Goal: Book appointment/travel/reservation

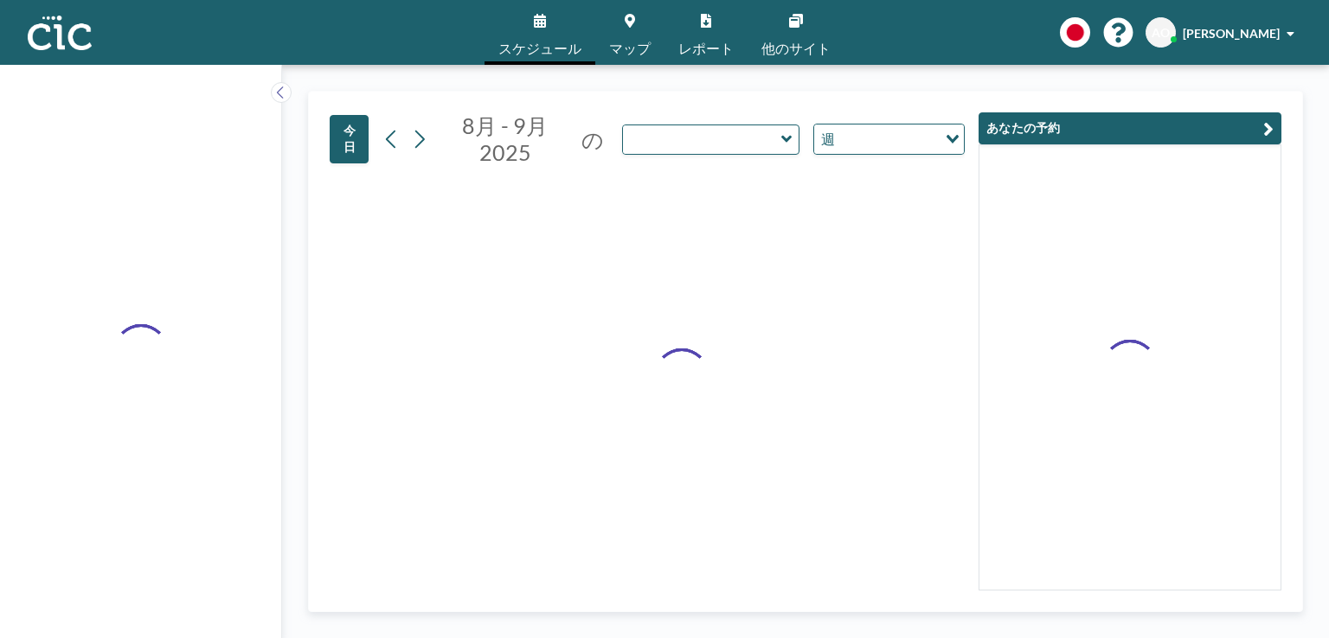
type input "Oboro"
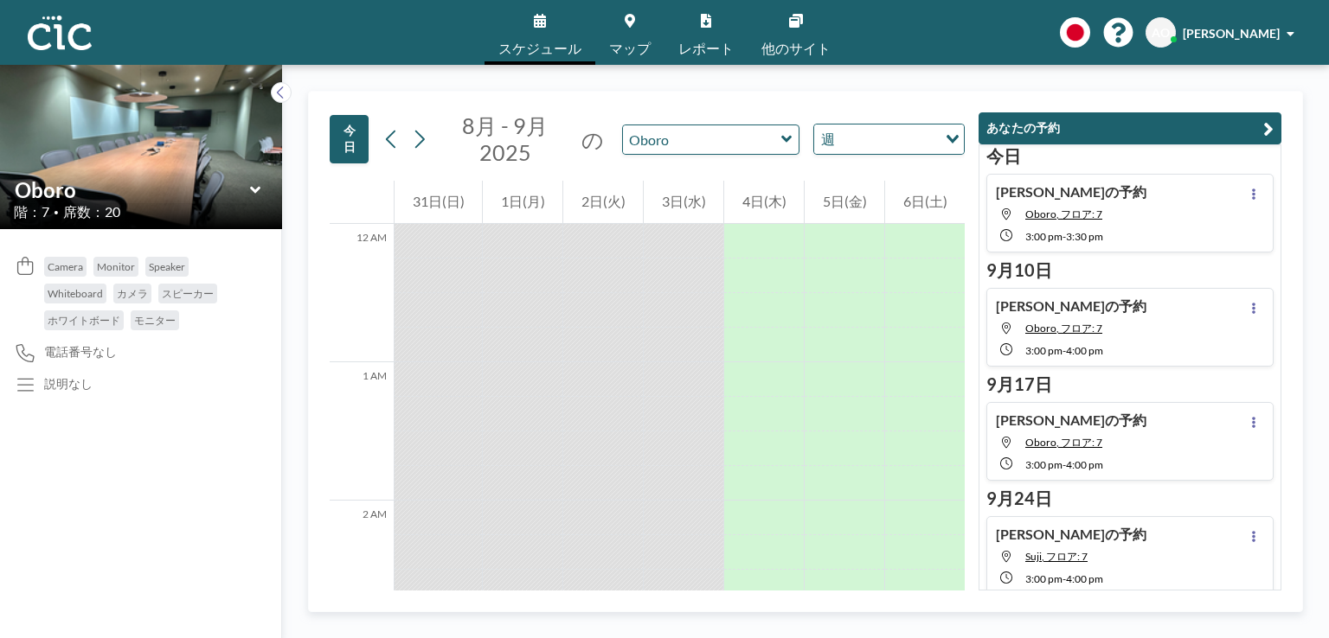
scroll to position [1280, 0]
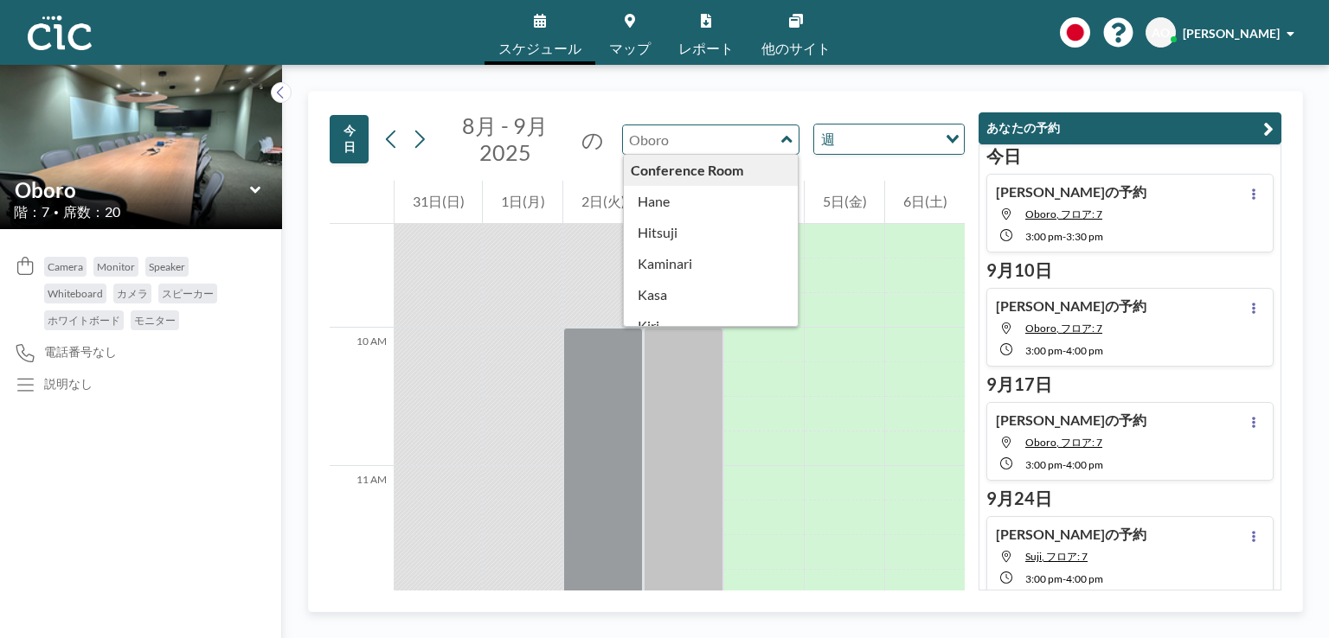
click at [672, 138] on input "text" at bounding box center [702, 139] width 158 height 29
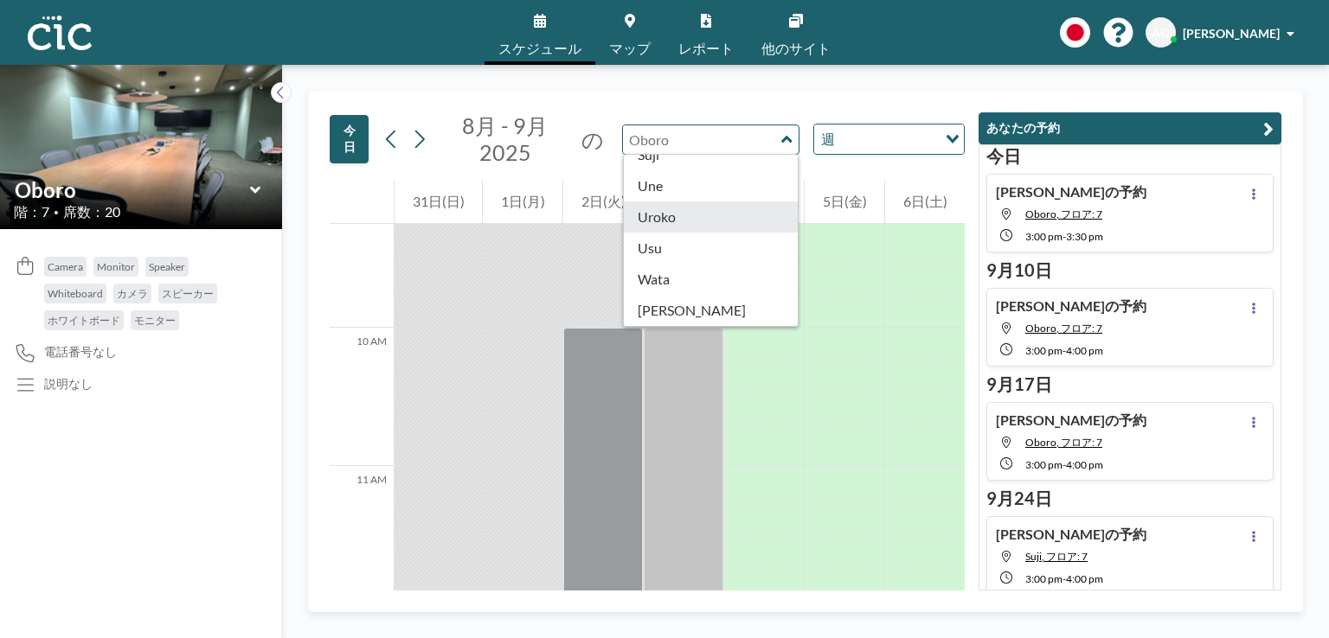
type input "Uroko"
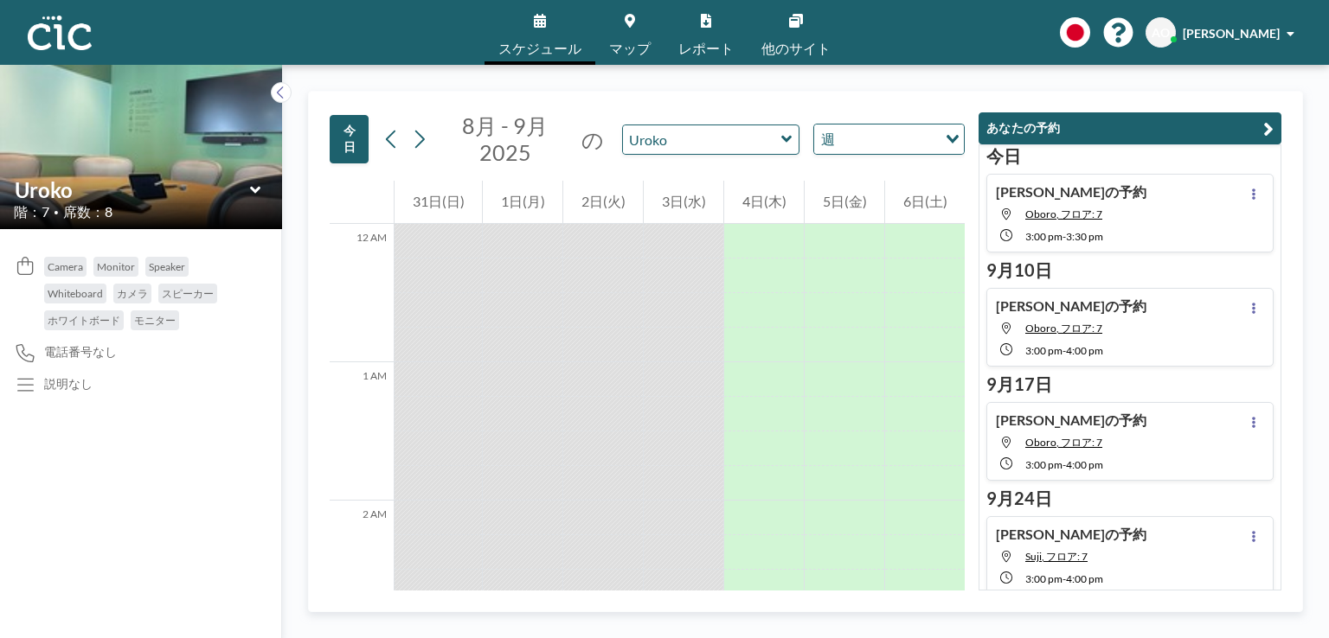
scroll to position [1280, 0]
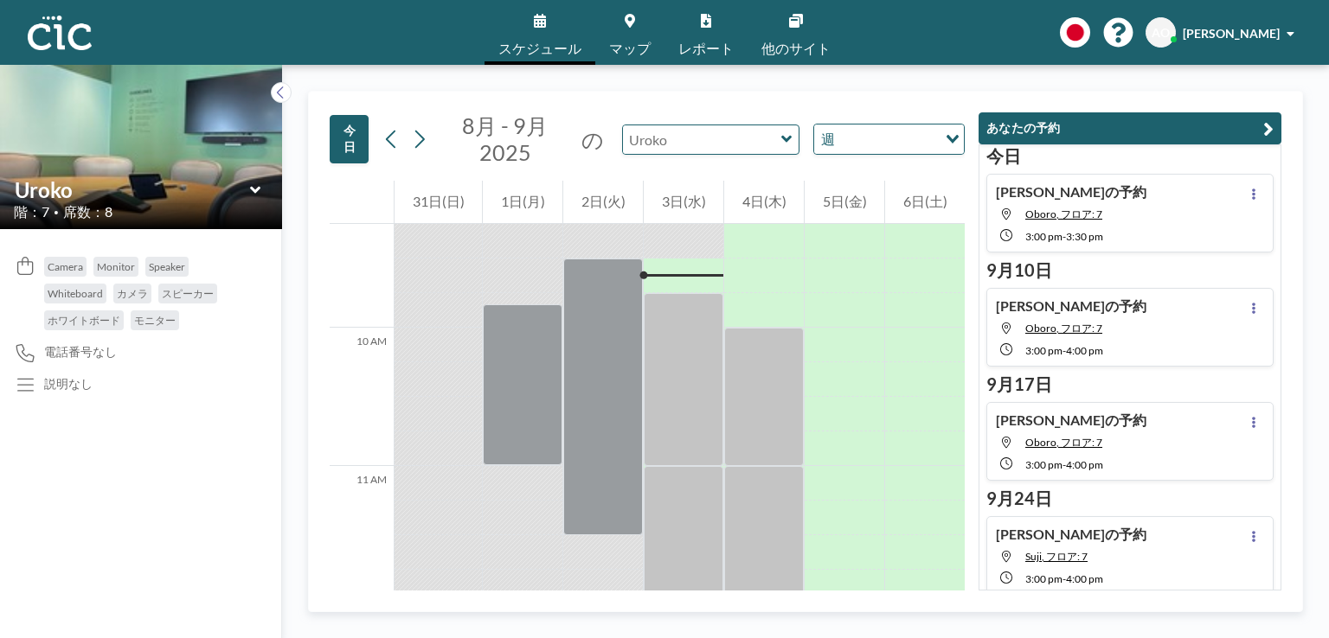
click at [678, 147] on input "text" at bounding box center [702, 139] width 158 height 29
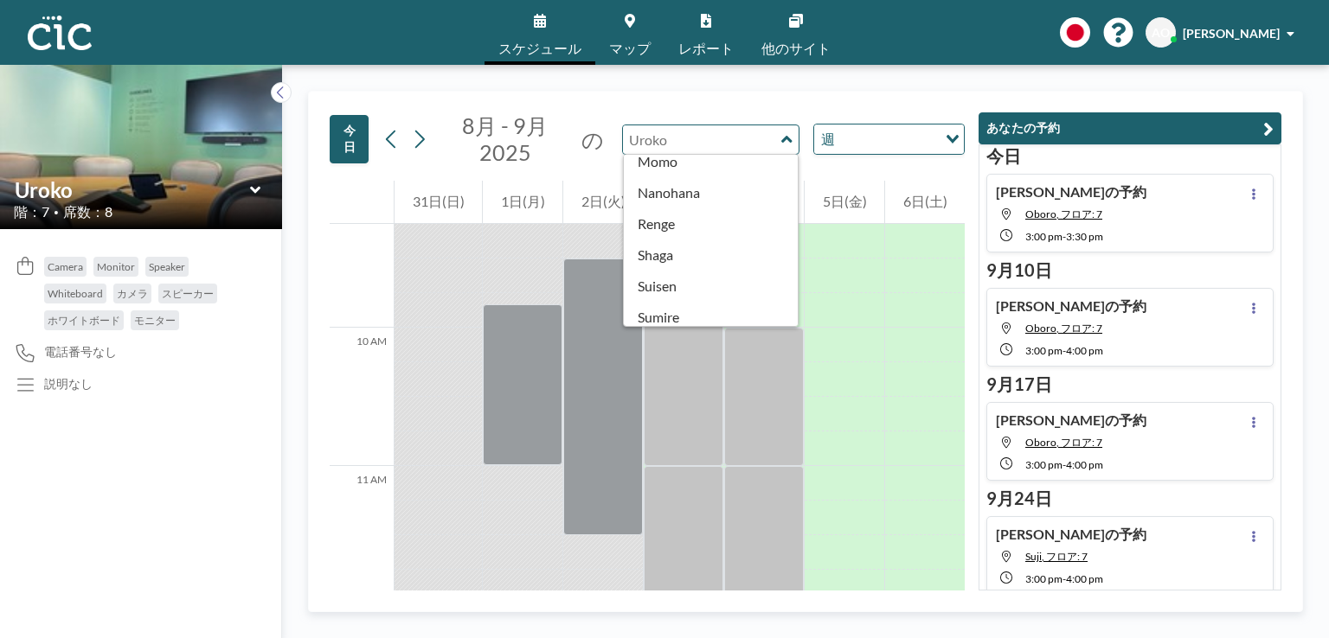
scroll to position [959, 0]
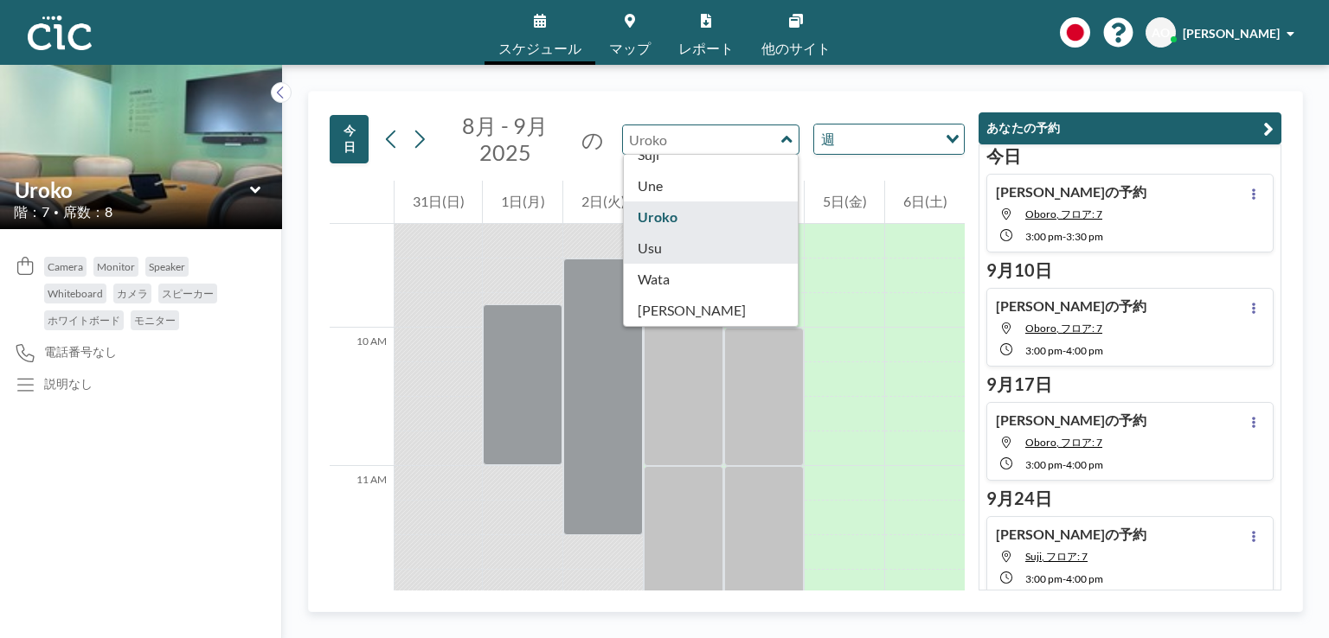
type input "Usu"
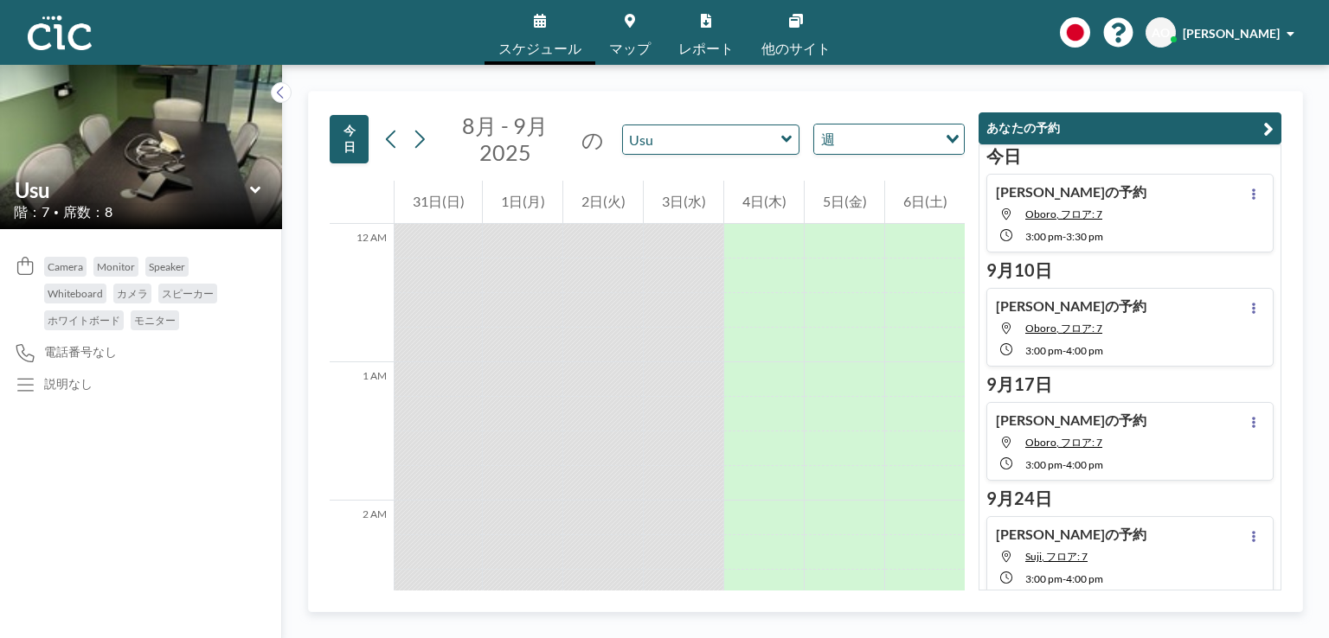
scroll to position [1280, 0]
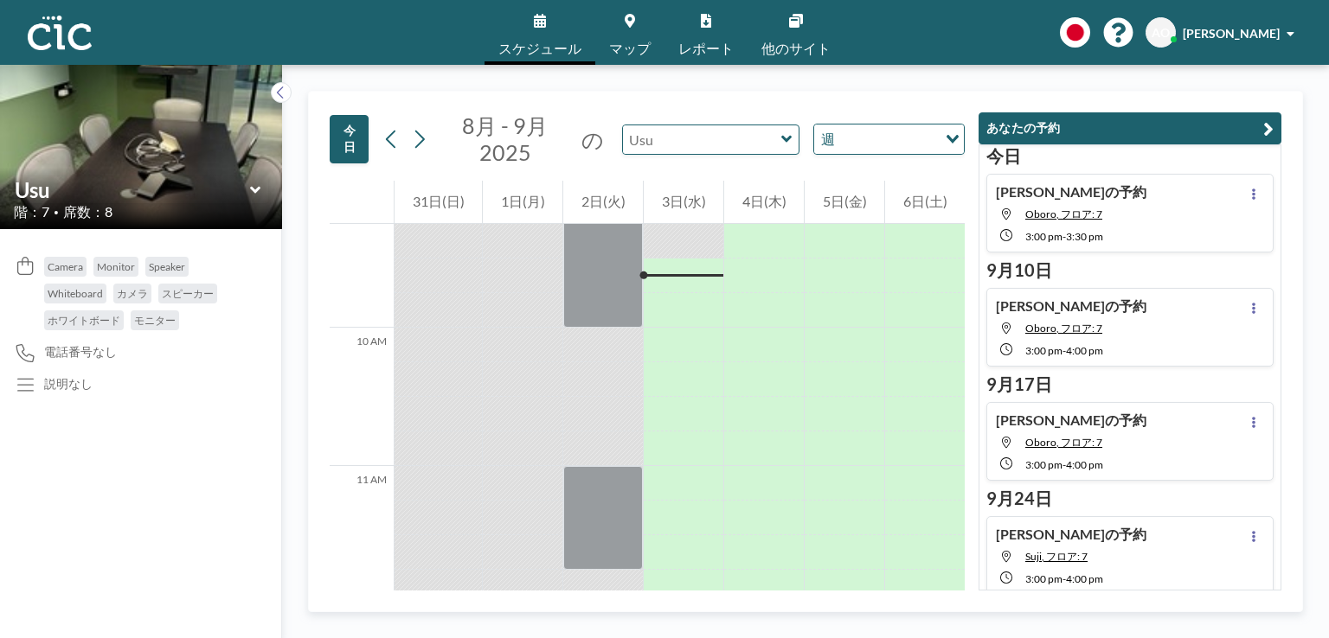
click at [676, 137] on input "text" at bounding box center [702, 139] width 158 height 29
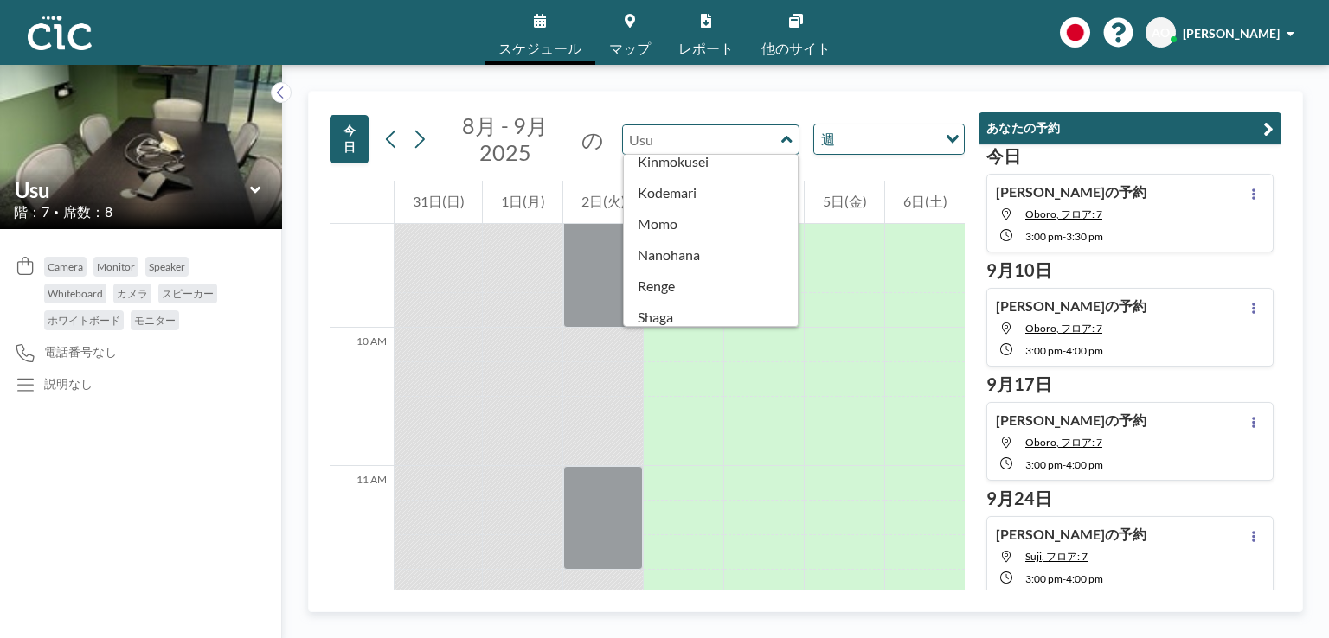
scroll to position [959, 0]
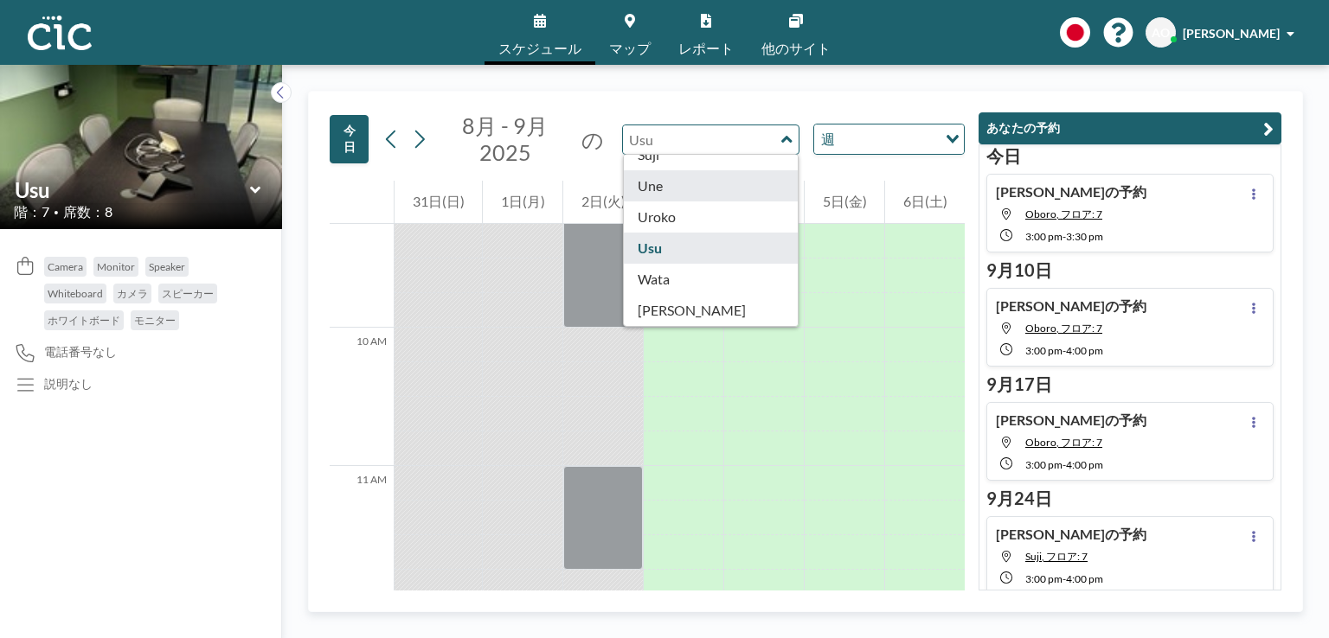
type input "Une"
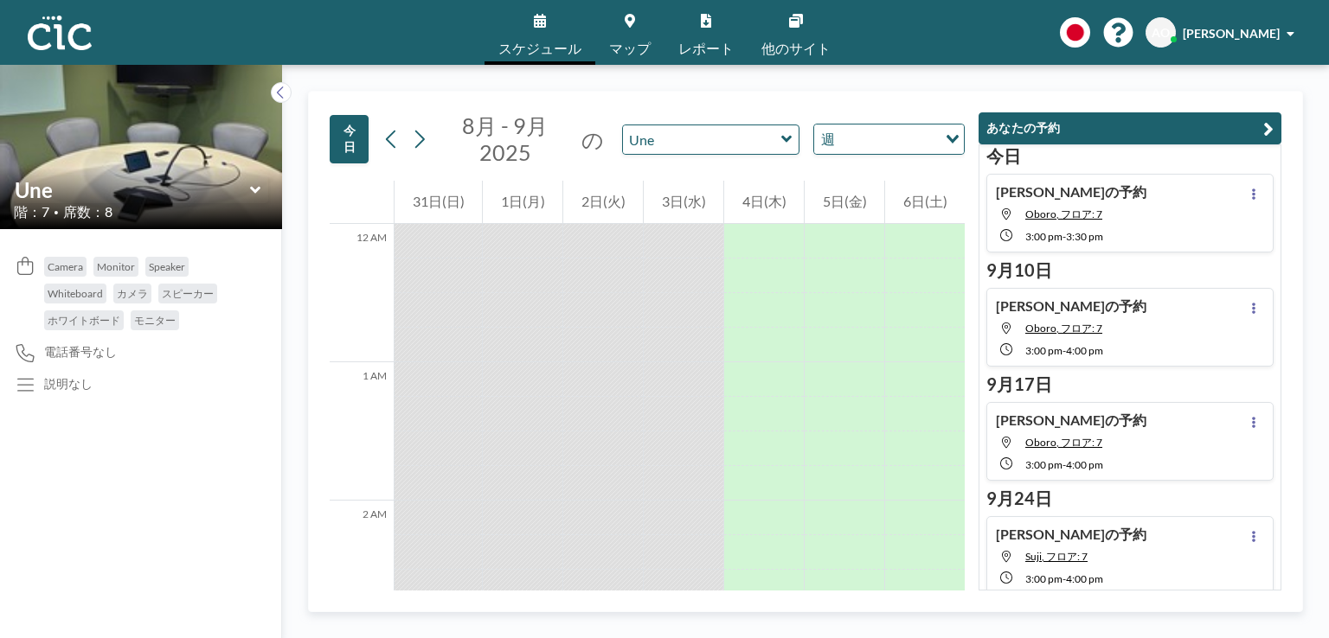
scroll to position [1280, 0]
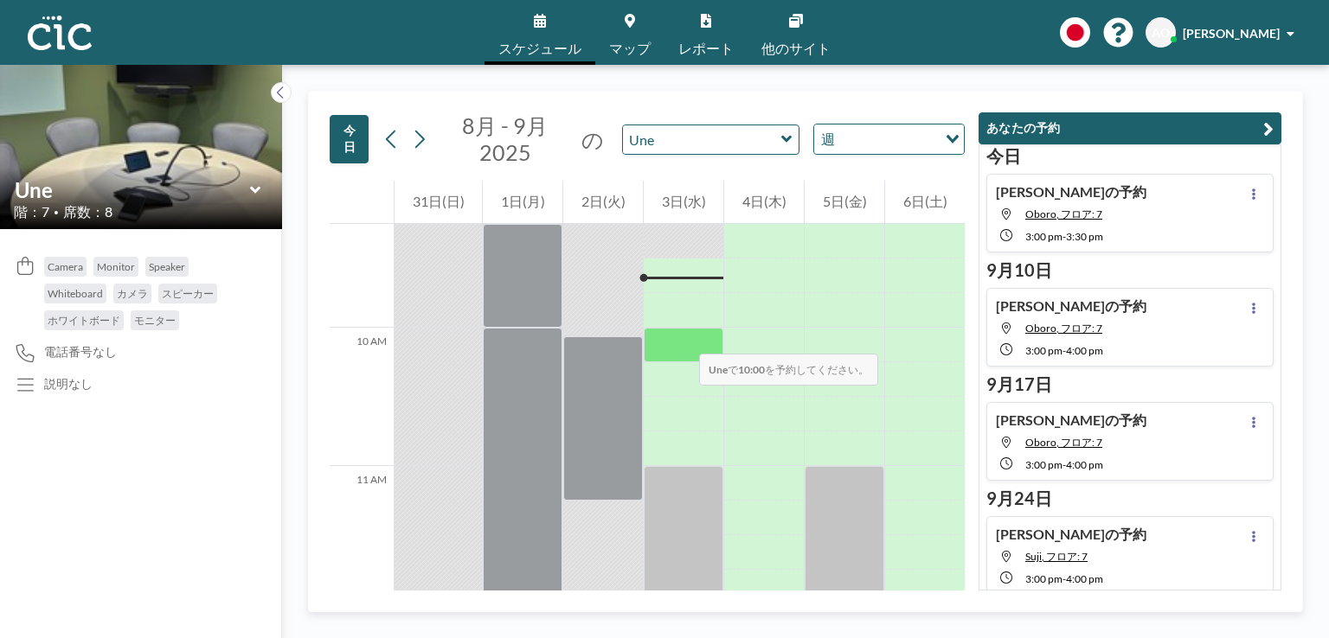
click at [682, 337] on div at bounding box center [684, 345] width 80 height 35
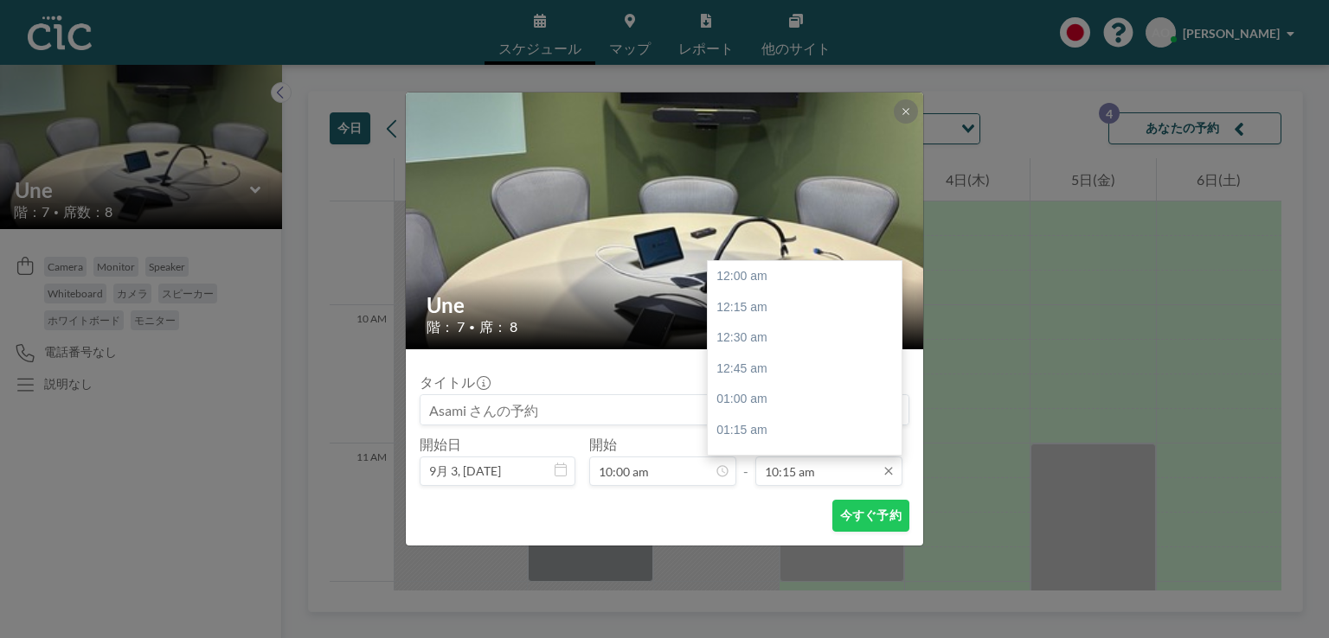
scroll to position [1263, 0]
click at [758, 367] on div "11:00 am" at bounding box center [809, 368] width 202 height 31
type input "11:00 am"
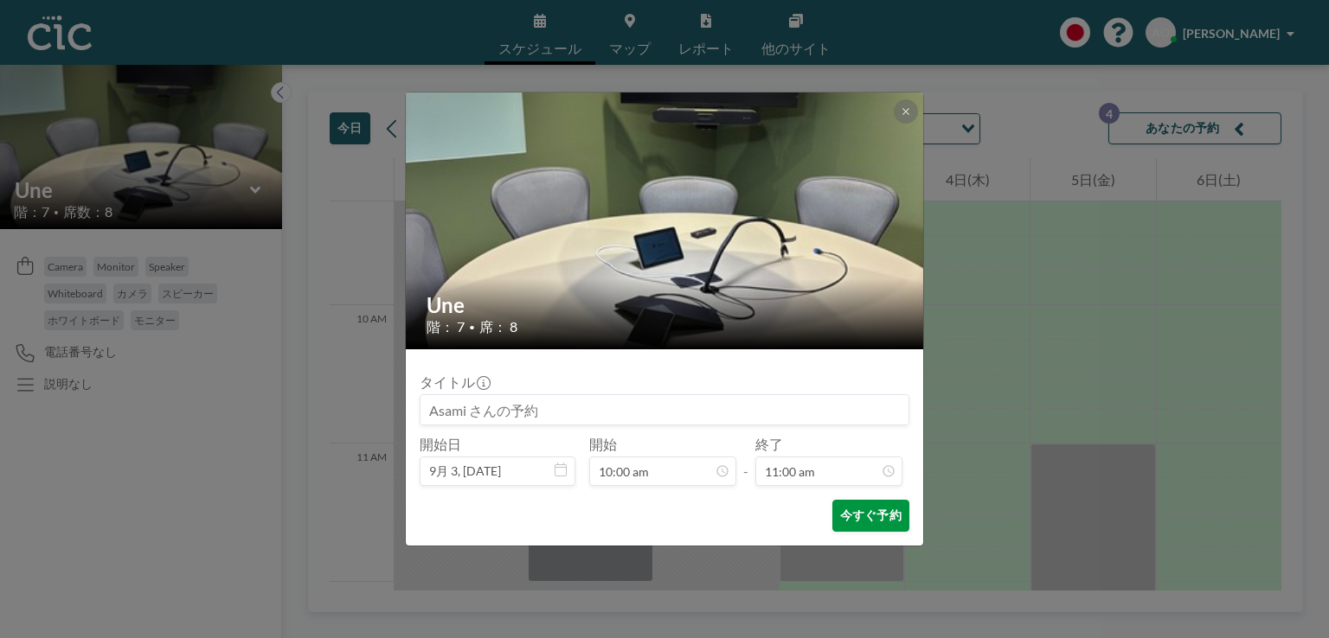
scroll to position [1355, 0]
click at [852, 510] on button "今すぐ予約" at bounding box center [870, 516] width 77 height 32
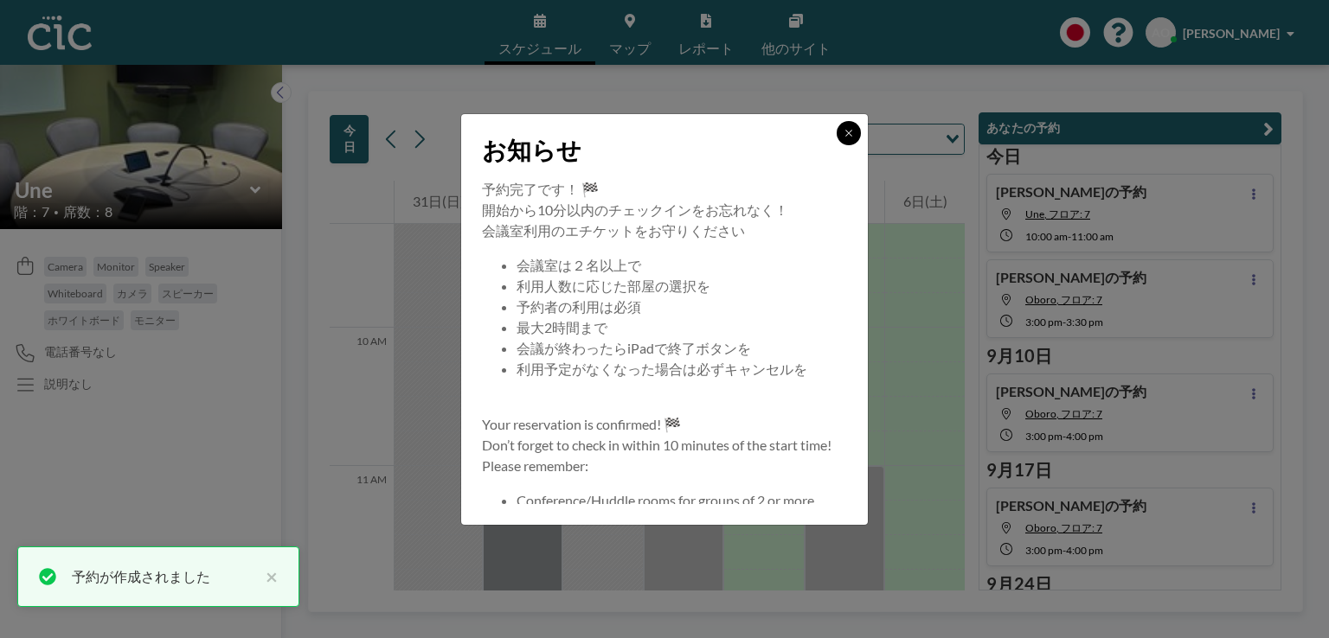
click at [845, 131] on icon at bounding box center [848, 133] width 10 height 10
